Goal: Book appointment/travel/reservation

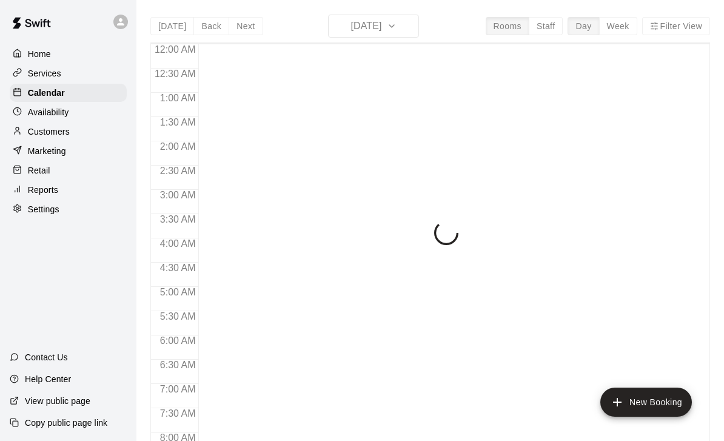
scroll to position [552, 0]
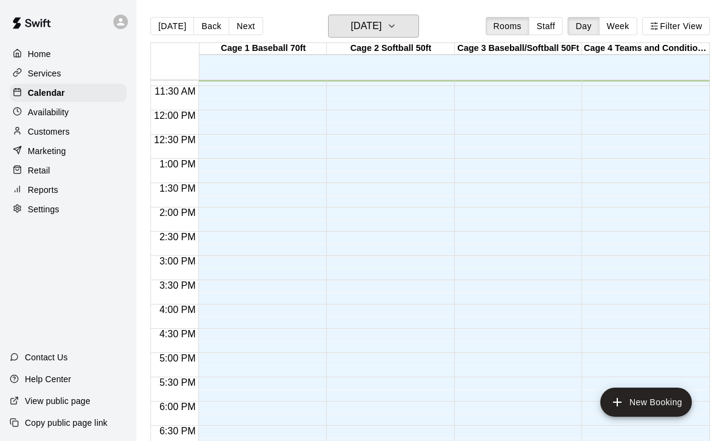
click at [396, 33] on icon "button" at bounding box center [392, 26] width 10 height 15
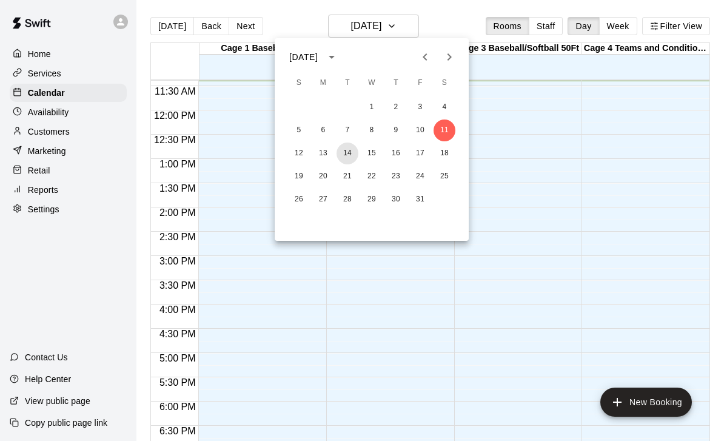
click at [350, 153] on button "14" at bounding box center [347, 153] width 22 height 22
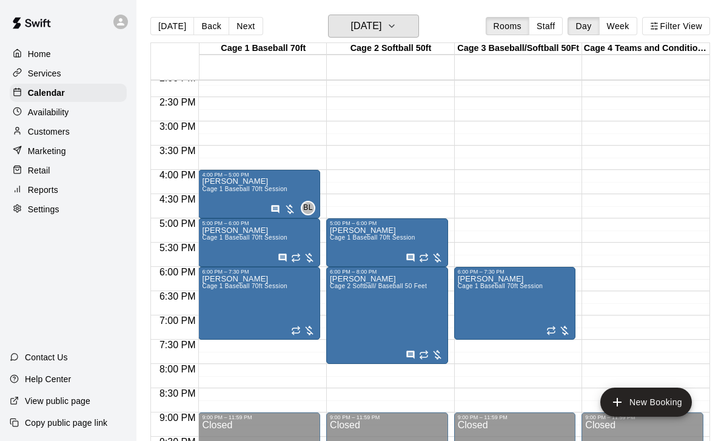
scroll to position [691, 0]
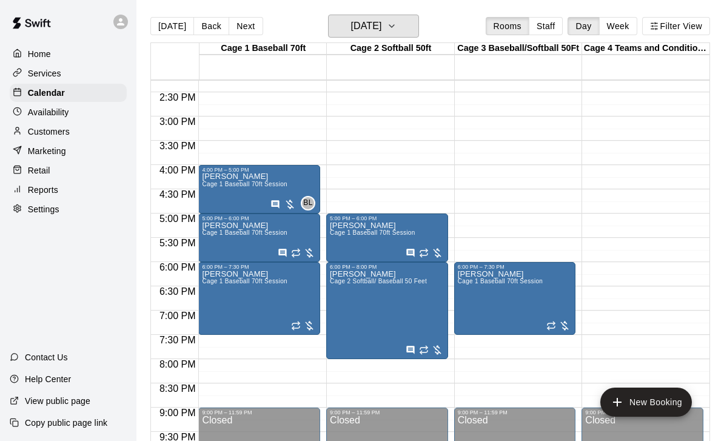
click at [396, 28] on icon "button" at bounding box center [392, 26] width 10 height 15
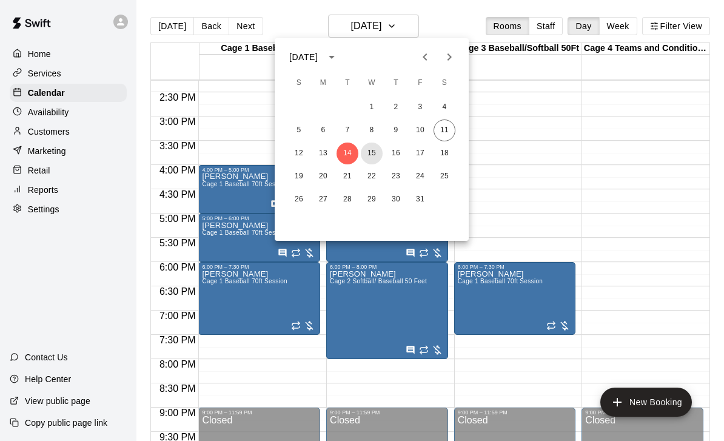
click at [374, 155] on button "15" at bounding box center [372, 153] width 22 height 22
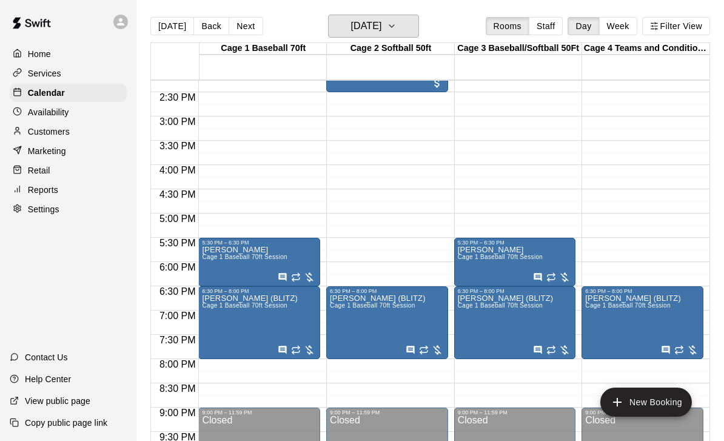
click at [396, 25] on icon "button" at bounding box center [392, 26] width 10 height 15
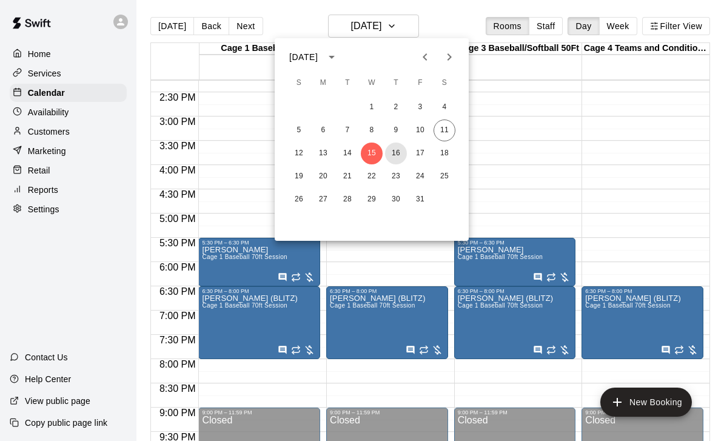
click at [395, 161] on button "16" at bounding box center [396, 153] width 22 height 22
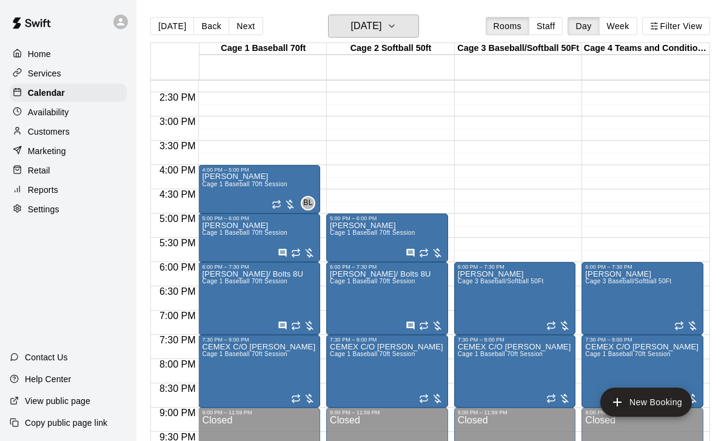
click at [371, 28] on h6 "Thursday Oct 16" at bounding box center [365, 26] width 31 height 17
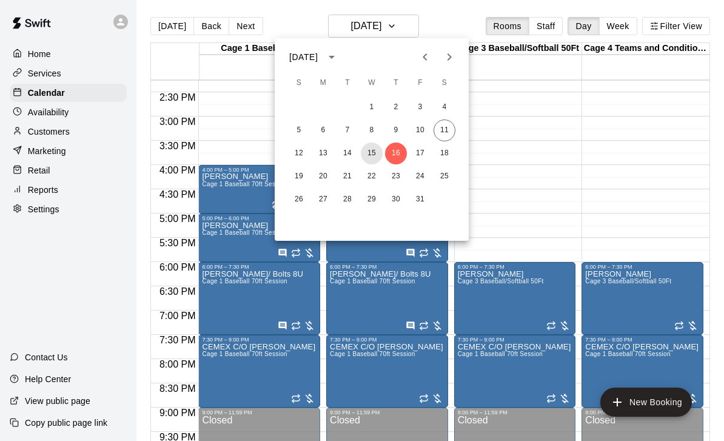
click at [375, 156] on button "15" at bounding box center [372, 153] width 22 height 22
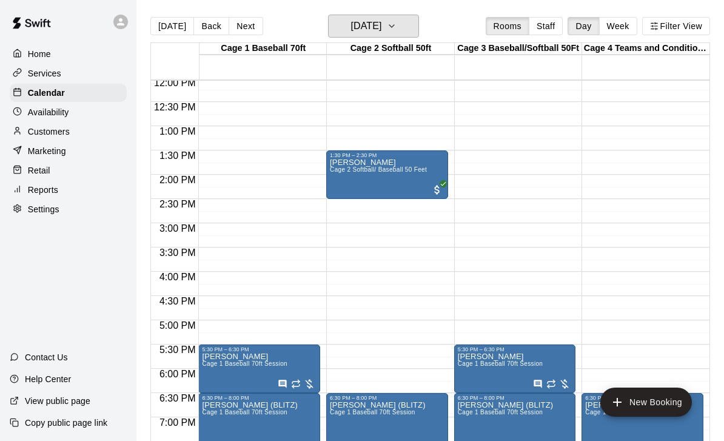
scroll to position [585, 0]
click at [381, 35] on h6 "Wednesday Oct 15" at bounding box center [365, 26] width 31 height 17
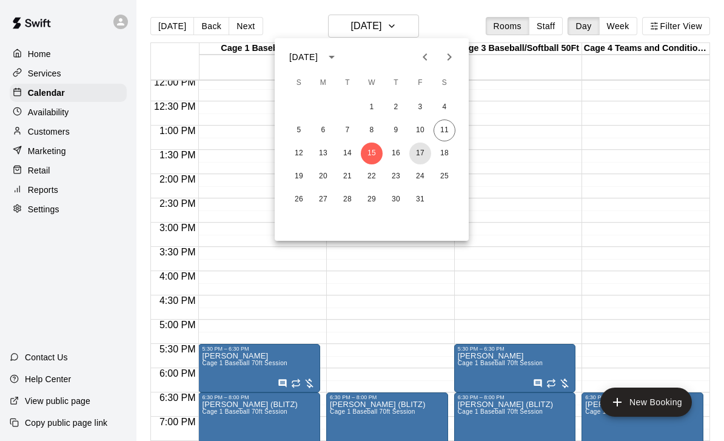
click at [421, 153] on button "17" at bounding box center [420, 153] width 22 height 22
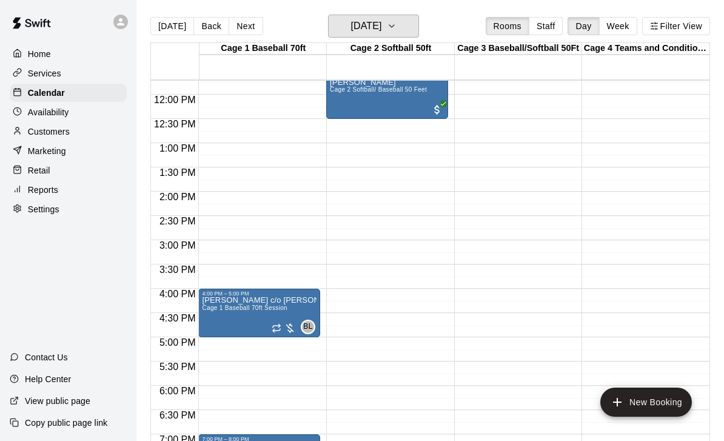
scroll to position [554, 0]
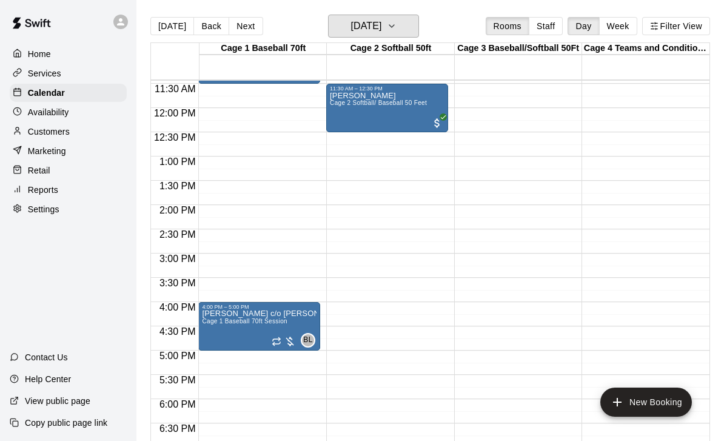
click at [416, 17] on button "Friday Oct 17" at bounding box center [373, 26] width 91 height 23
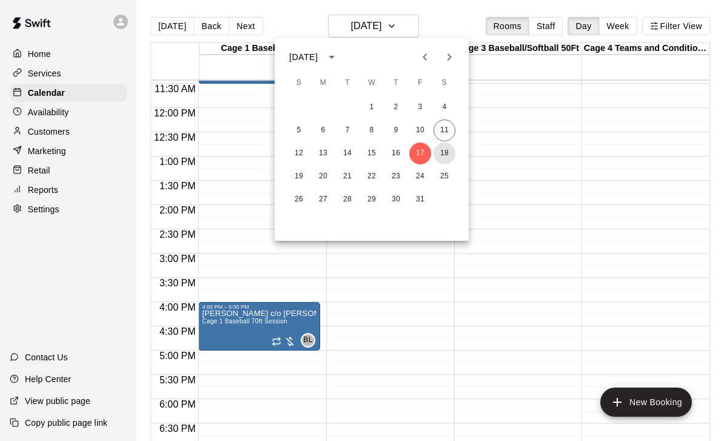
click at [445, 153] on button "18" at bounding box center [444, 153] width 22 height 22
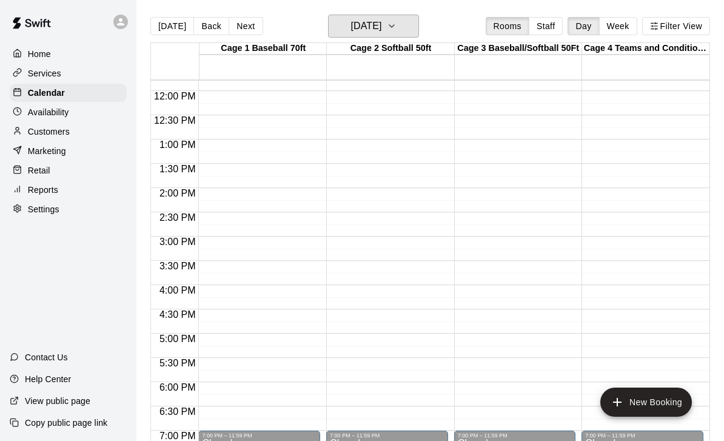
scroll to position [572, 0]
click at [381, 30] on h6 "Saturday Oct 18" at bounding box center [365, 26] width 31 height 17
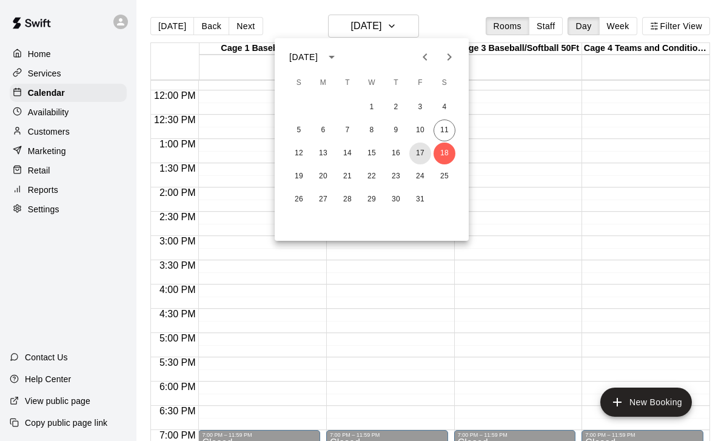
click at [419, 151] on button "17" at bounding box center [420, 153] width 22 height 22
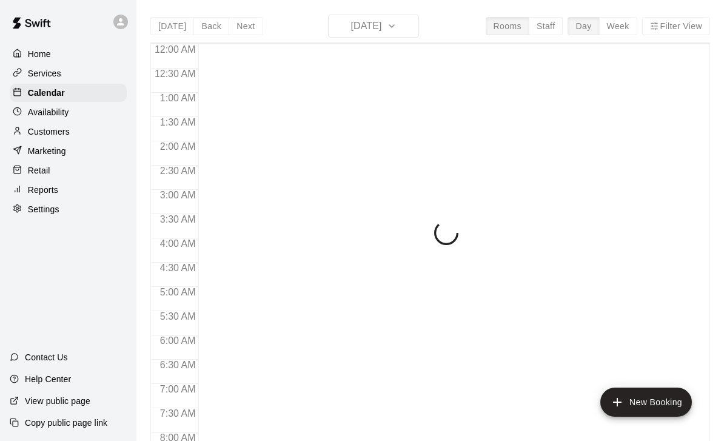
scroll to position [553, 0]
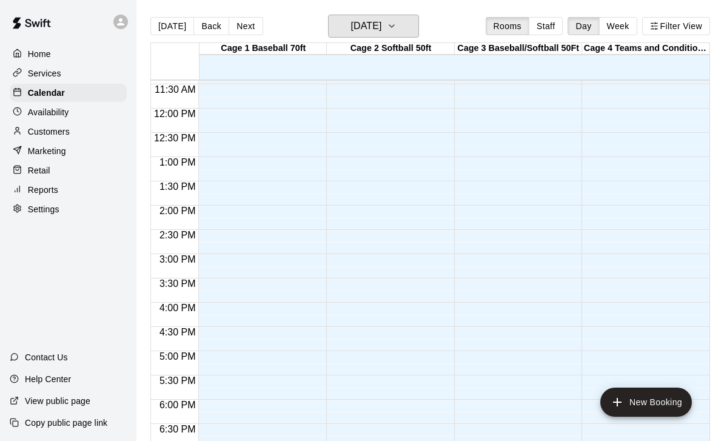
click at [396, 19] on icon "button" at bounding box center [392, 26] width 10 height 15
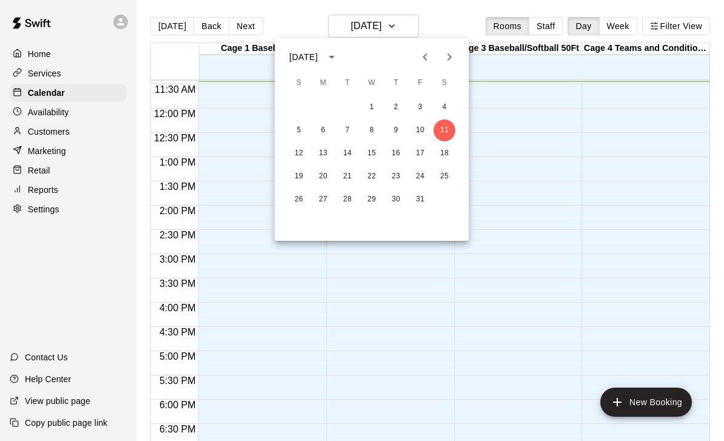
click at [399, 28] on div at bounding box center [362, 220] width 724 height 441
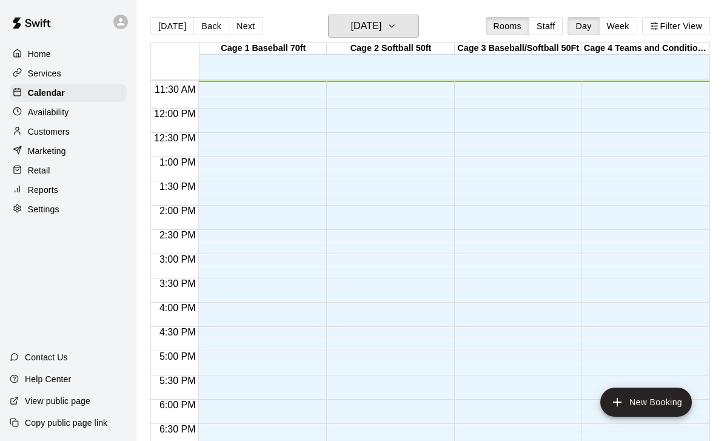
click at [394, 27] on icon "button" at bounding box center [391, 26] width 5 height 2
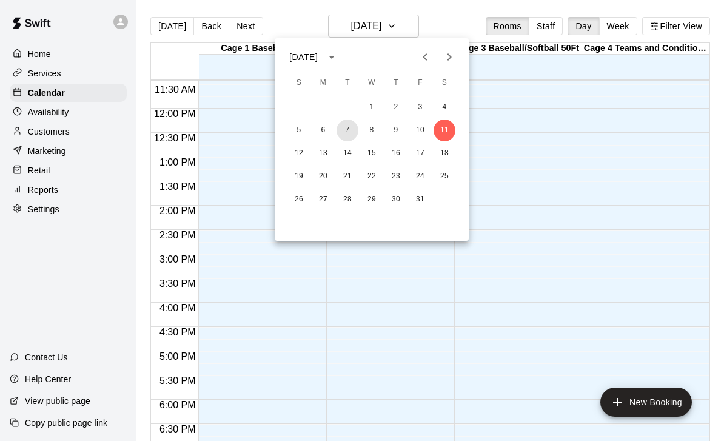
click at [343, 128] on button "7" at bounding box center [347, 130] width 22 height 22
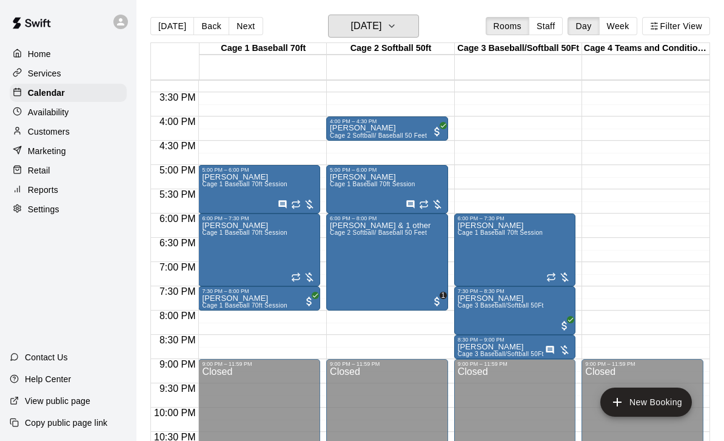
scroll to position [739, 0]
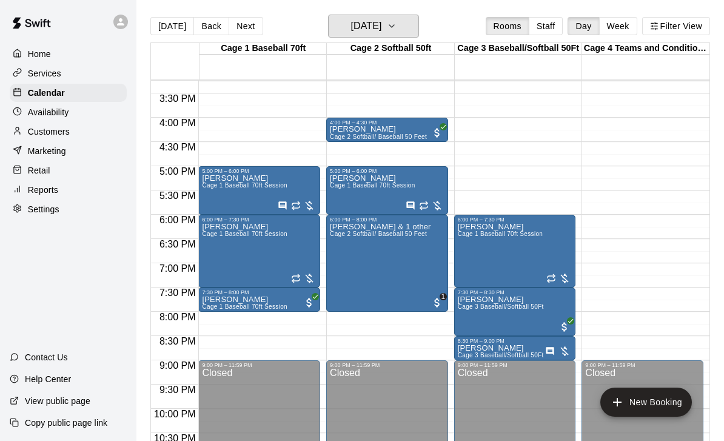
click at [418, 30] on button "Tuesday Oct 07" at bounding box center [373, 26] width 91 height 23
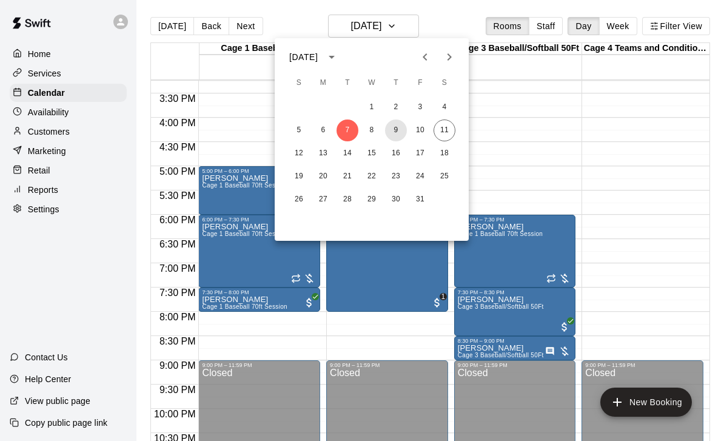
click at [396, 135] on button "9" at bounding box center [396, 130] width 22 height 22
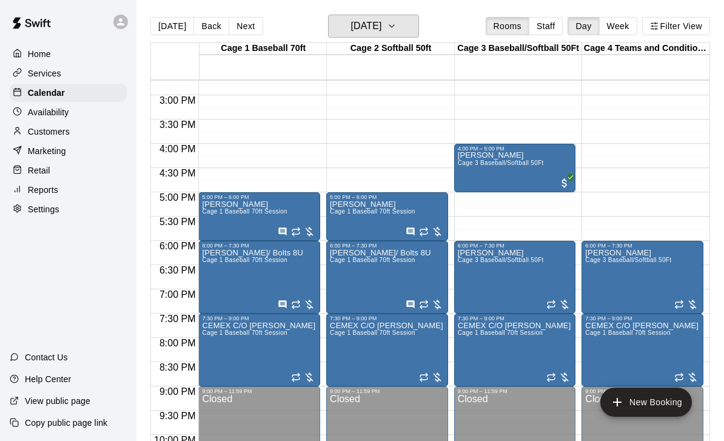
scroll to position [720, 0]
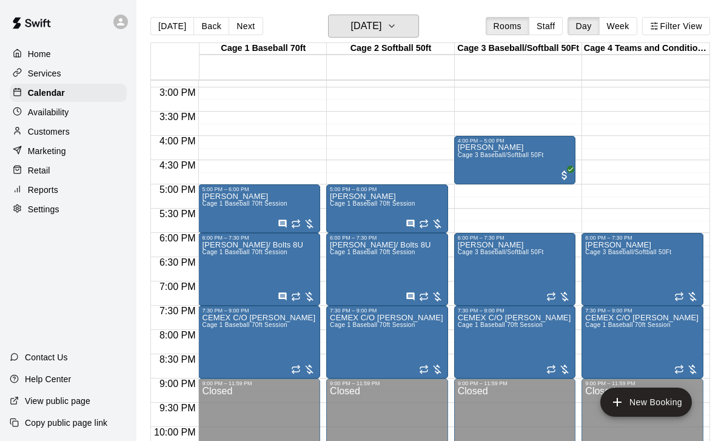
click at [416, 22] on button "Thursday Oct 09" at bounding box center [373, 26] width 91 height 23
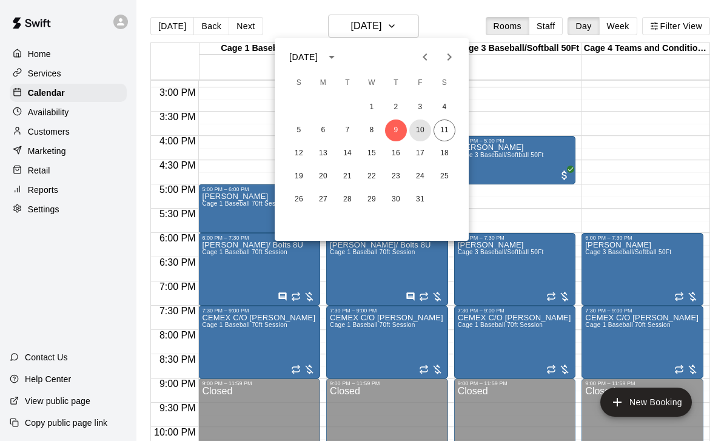
click at [419, 127] on button "10" at bounding box center [420, 130] width 22 height 22
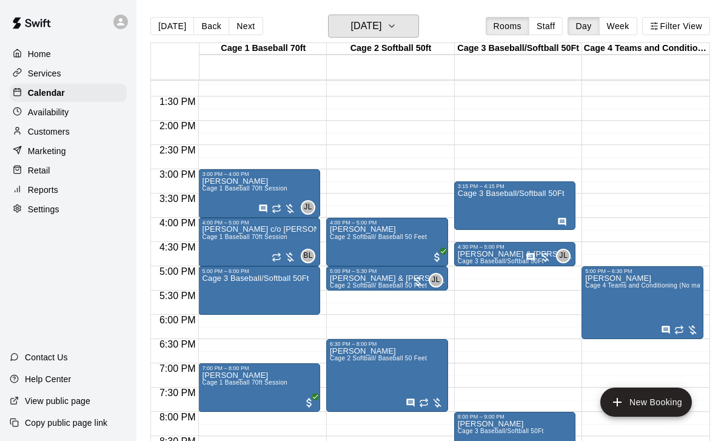
scroll to position [639, 0]
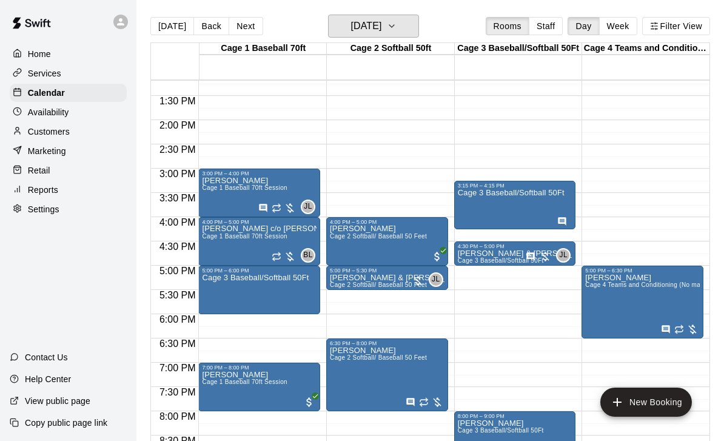
click at [396, 22] on icon "button" at bounding box center [392, 26] width 10 height 15
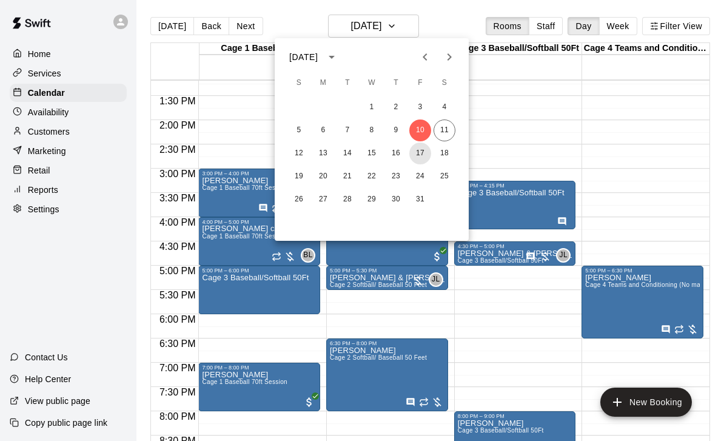
click at [421, 153] on button "17" at bounding box center [420, 153] width 22 height 22
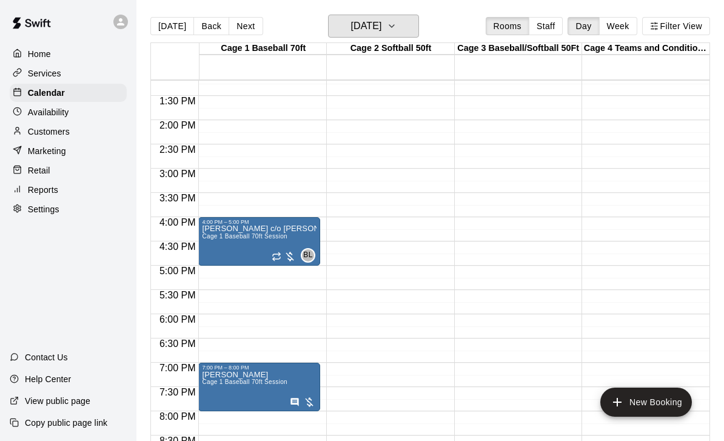
click at [396, 28] on button "Friday Oct 17" at bounding box center [373, 26] width 91 height 23
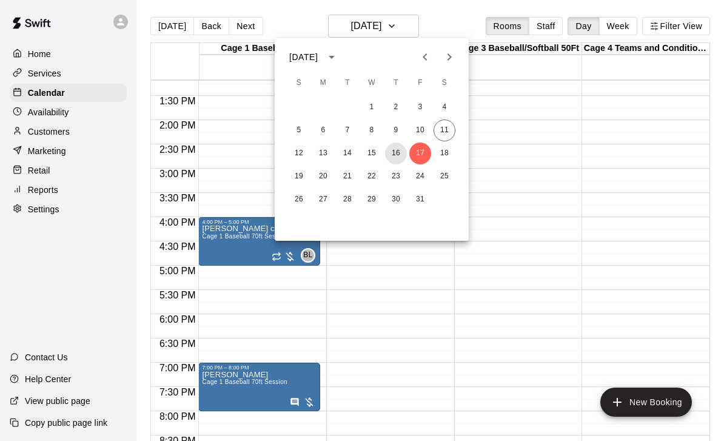
click at [401, 151] on button "16" at bounding box center [396, 153] width 22 height 22
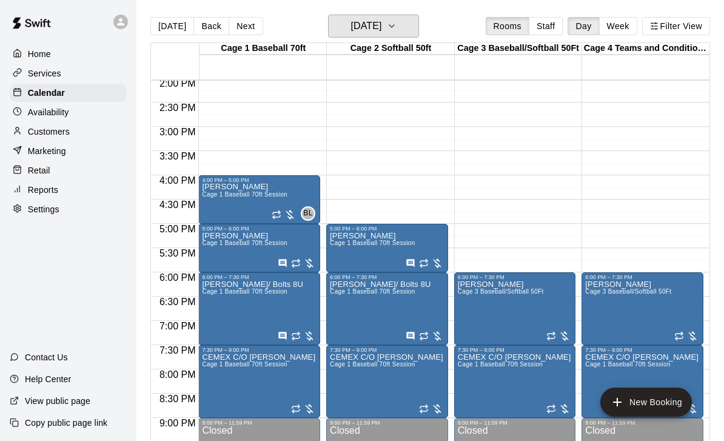
scroll to position [688, 0]
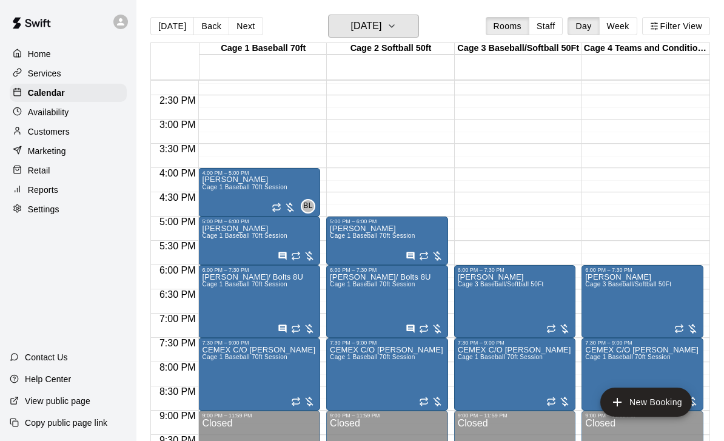
click at [401, 32] on button "Thursday Oct 16" at bounding box center [373, 26] width 91 height 23
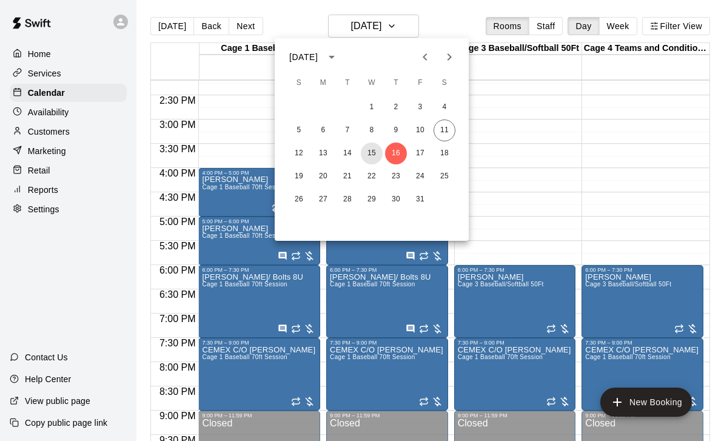
click at [370, 156] on button "15" at bounding box center [372, 153] width 22 height 22
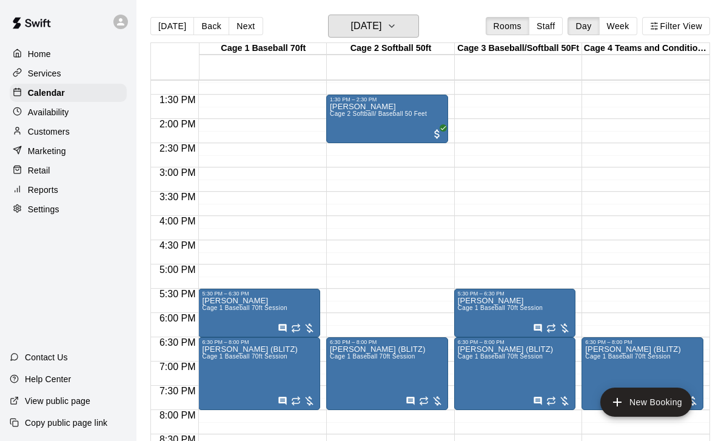
scroll to position [637, 0]
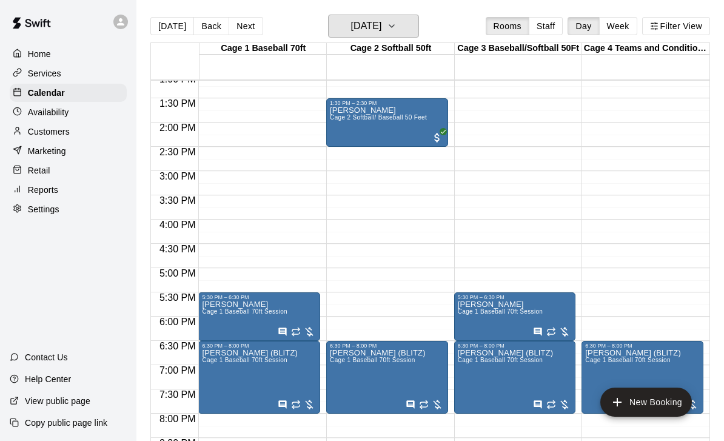
click at [401, 35] on button "Wednesday Oct 15" at bounding box center [373, 26] width 91 height 23
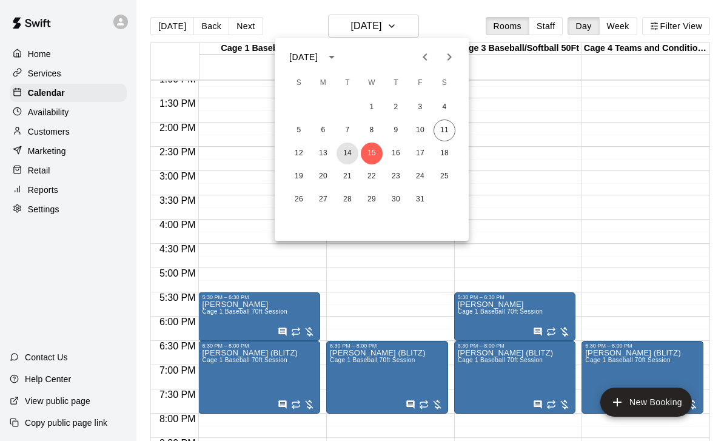
click at [347, 151] on button "14" at bounding box center [347, 153] width 22 height 22
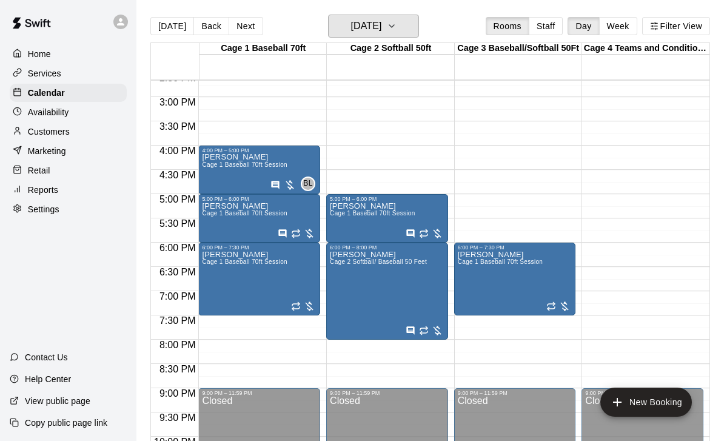
scroll to position [711, 0]
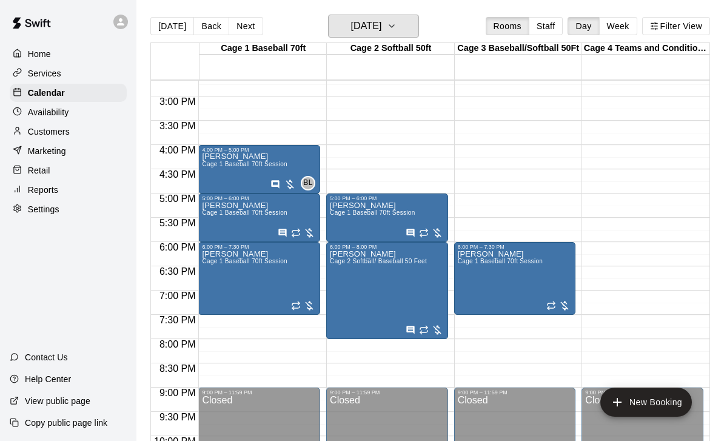
click at [402, 25] on button "Tuesday Oct 14" at bounding box center [373, 26] width 91 height 23
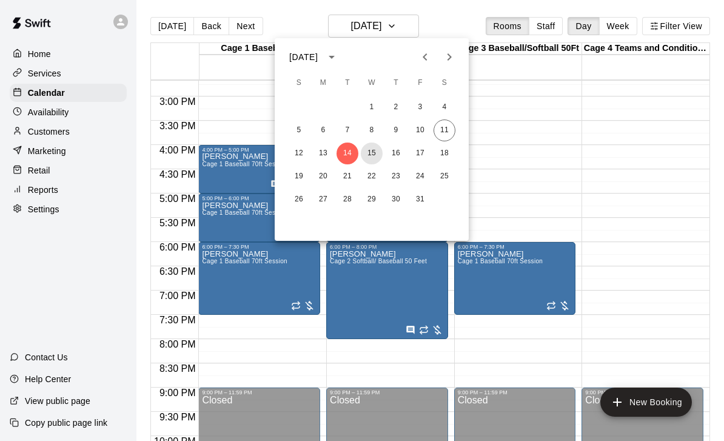
click at [373, 151] on button "15" at bounding box center [372, 153] width 22 height 22
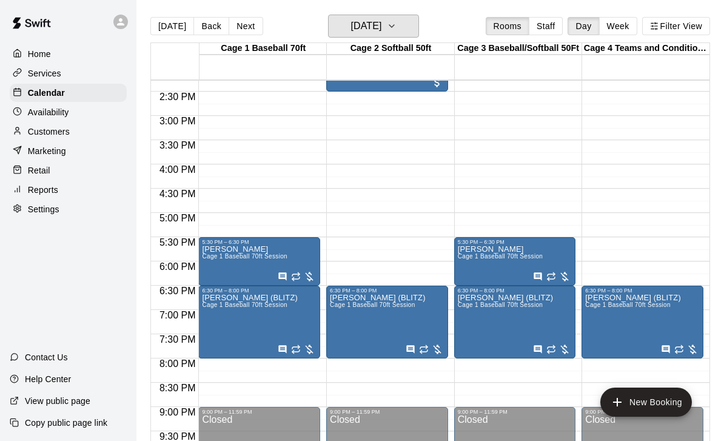
scroll to position [658, 0]
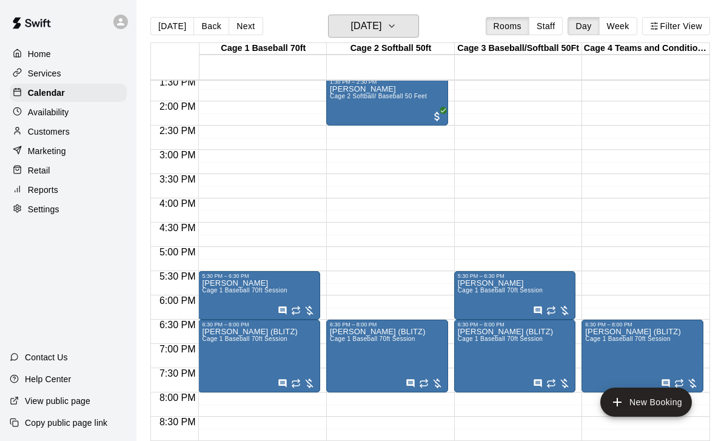
click at [396, 25] on icon "button" at bounding box center [392, 26] width 10 height 15
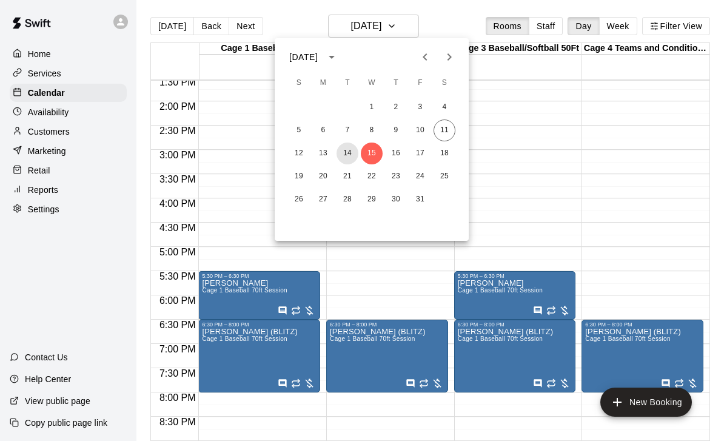
click at [346, 155] on button "14" at bounding box center [347, 153] width 22 height 22
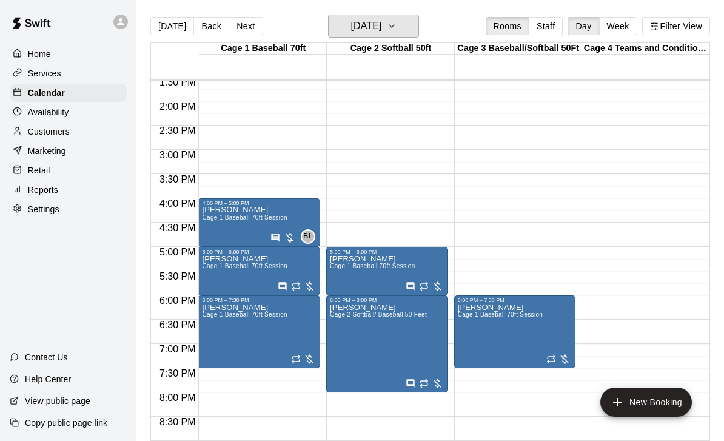
click at [396, 25] on icon "button" at bounding box center [392, 26] width 10 height 15
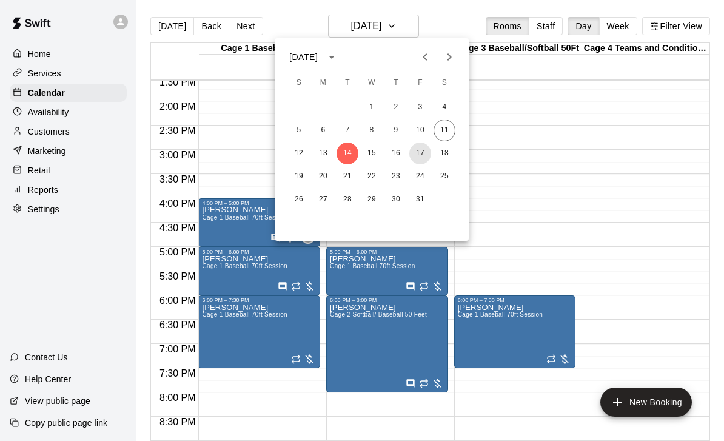
click at [419, 155] on button "17" at bounding box center [420, 153] width 22 height 22
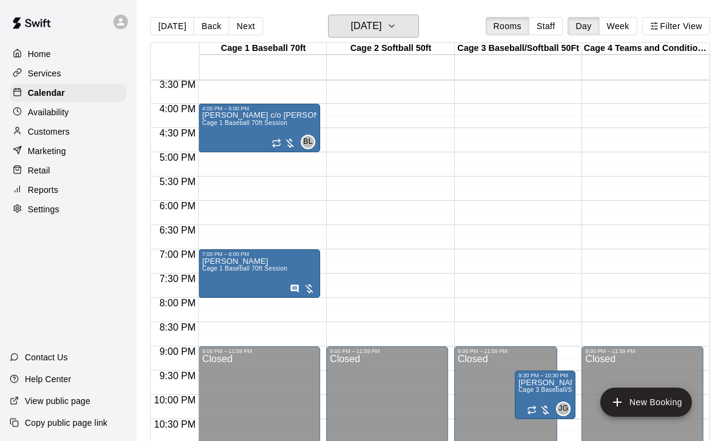
scroll to position [751, 0]
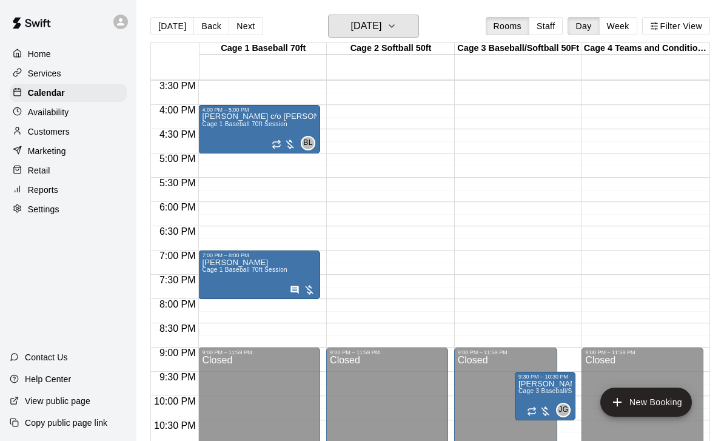
click at [401, 35] on button "Friday Oct 17" at bounding box center [373, 26] width 91 height 23
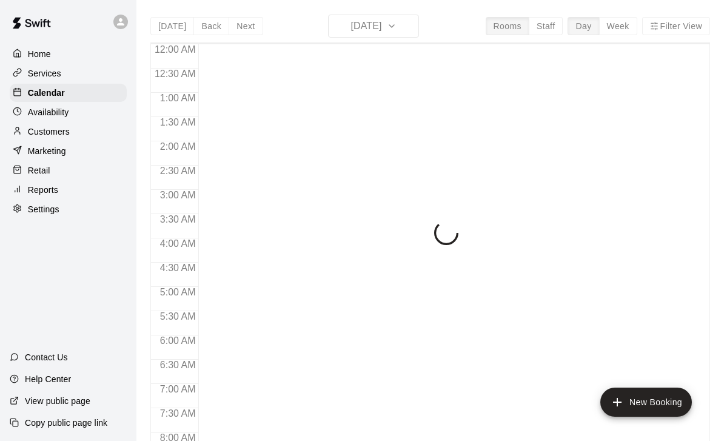
scroll to position [558, 0]
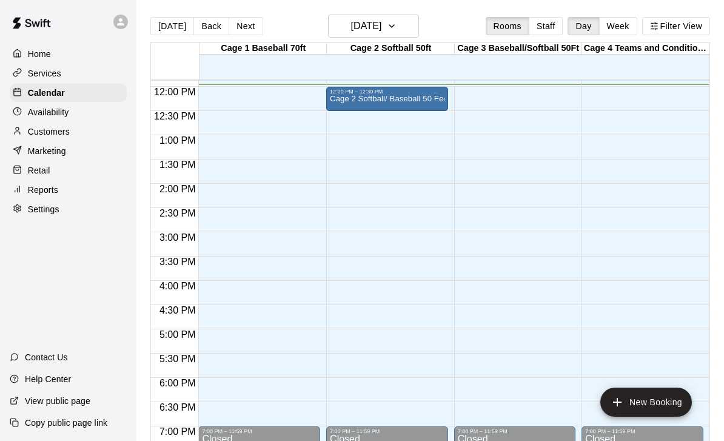
click at [398, 99] on p "Cage 2 Softball/ Baseball 50 Feet" at bounding box center [387, 99] width 115 height 0
click at [336, 151] on button "edit" at bounding box center [342, 142] width 24 height 24
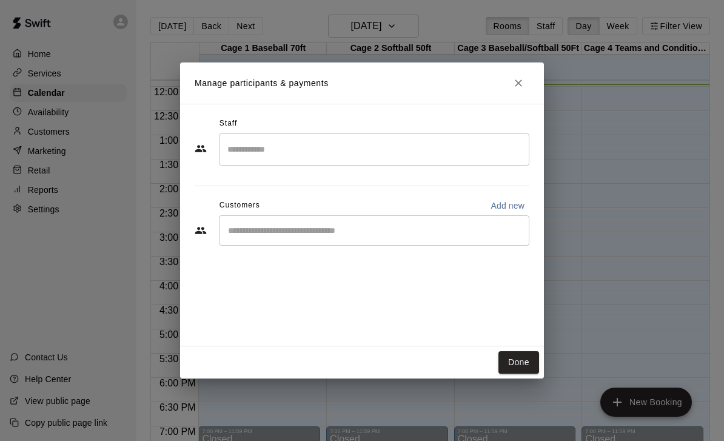
click at [525, 82] on button "Close" at bounding box center [518, 83] width 22 height 22
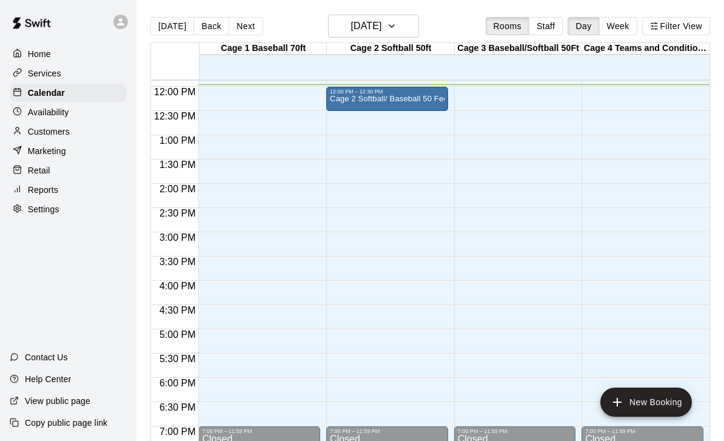
click at [413, 99] on p "Cage 2 Softball/ Baseball 50 Feet" at bounding box center [387, 99] width 115 height 0
click at [345, 110] on icon "edit" at bounding box center [342, 112] width 15 height 15
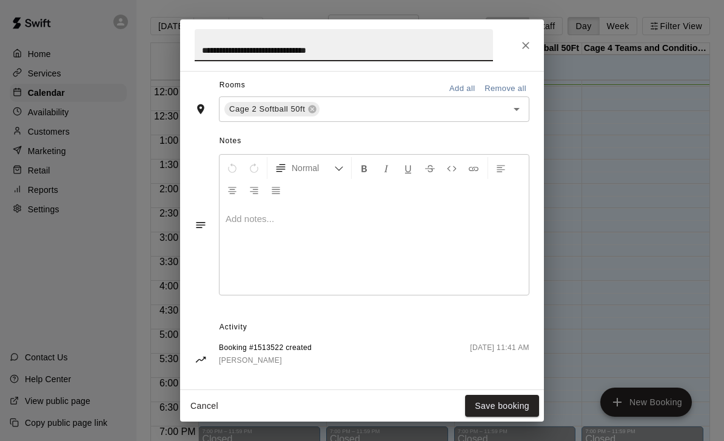
scroll to position [286, 0]
click at [417, 246] on div at bounding box center [373, 249] width 309 height 91
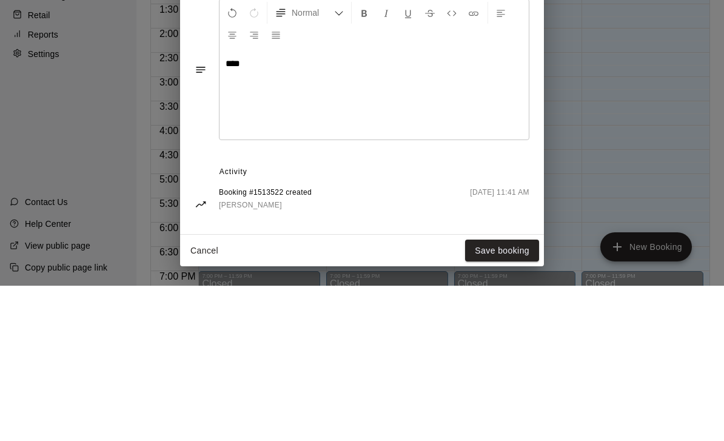
scroll to position [58, 0]
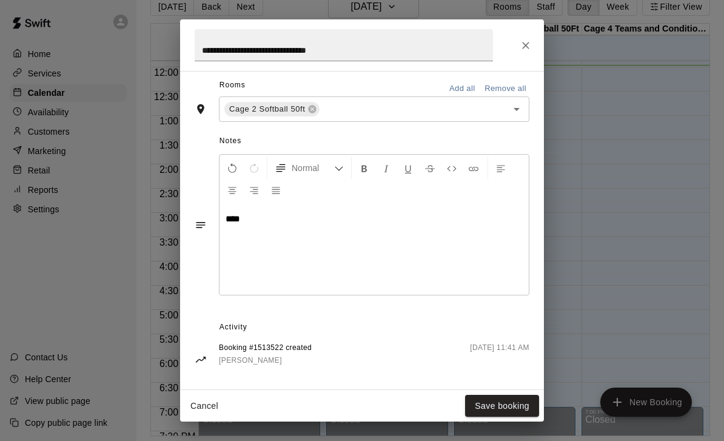
click at [499, 402] on button "Save booking" at bounding box center [502, 405] width 74 height 22
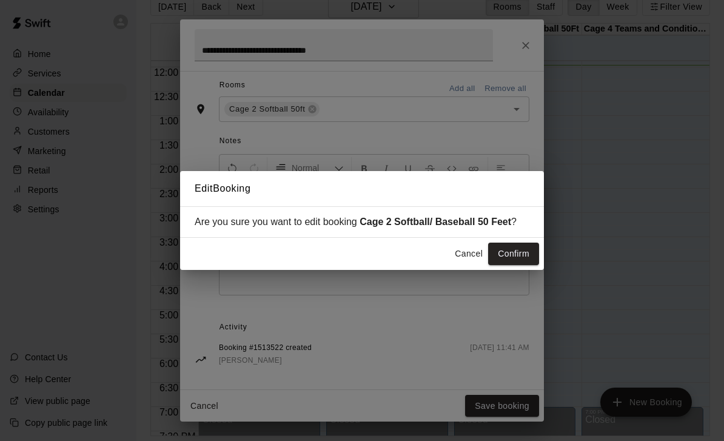
click at [514, 253] on button "Confirm" at bounding box center [513, 253] width 51 height 22
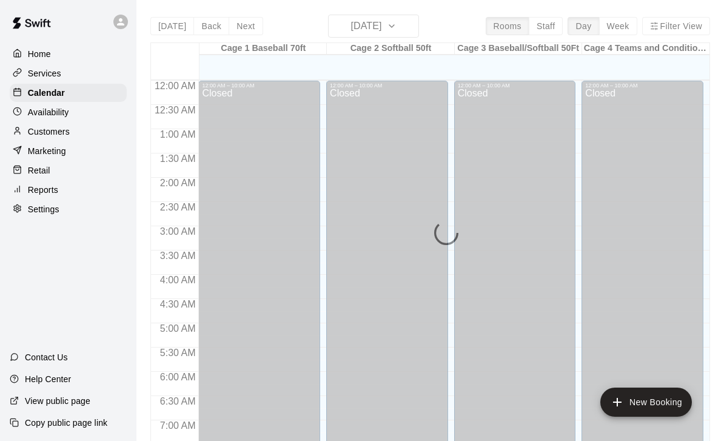
scroll to position [580, 0]
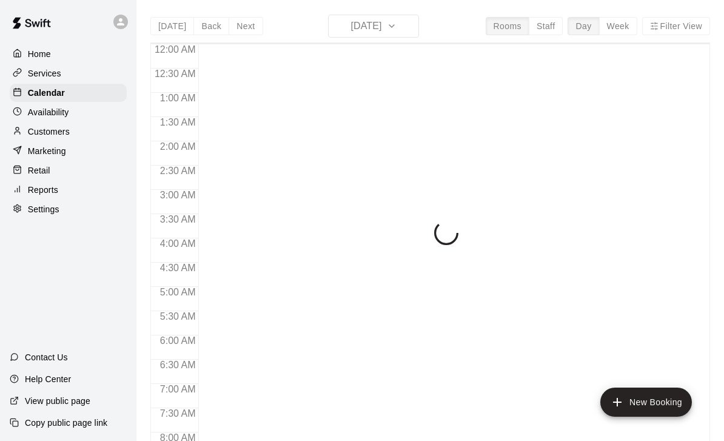
scroll to position [581, 0]
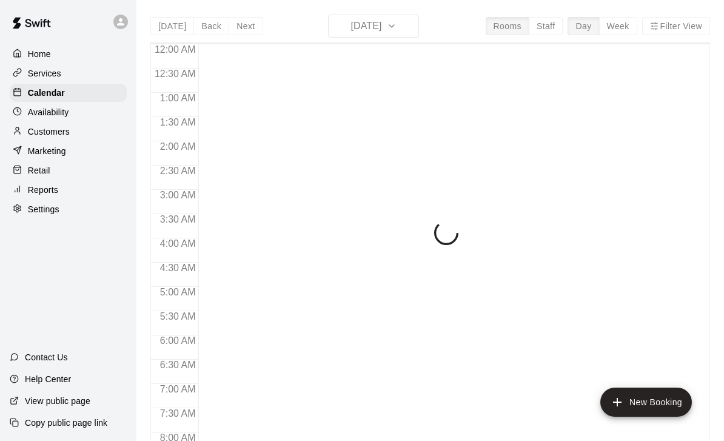
scroll to position [617, 0]
